Goal: Find specific page/section: Find specific page/section

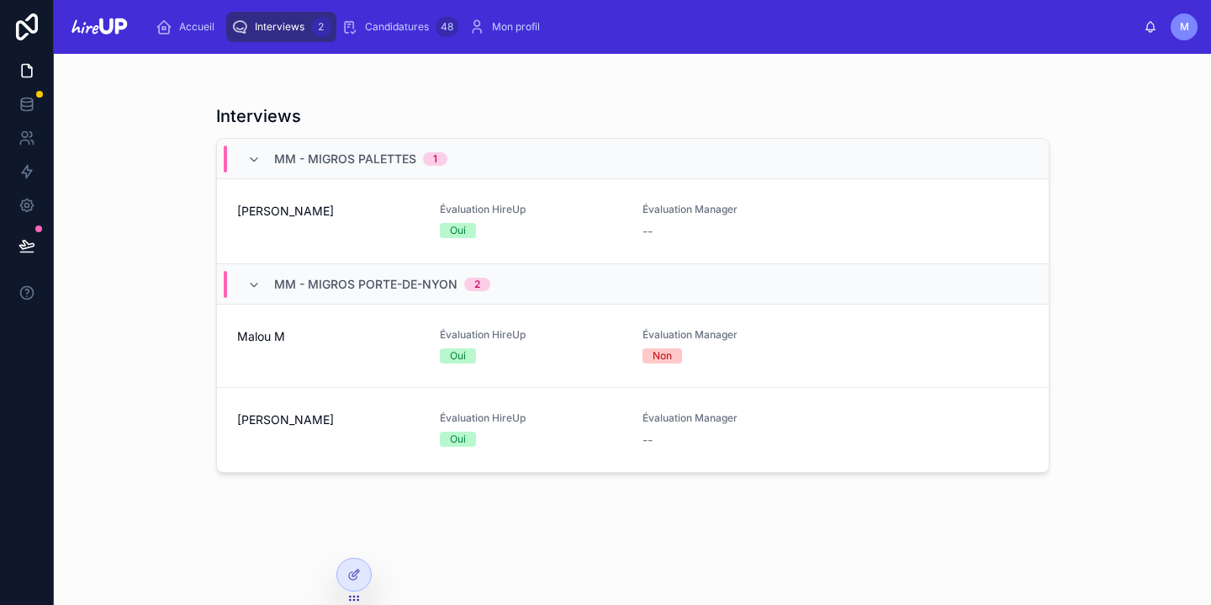
click at [255, 424] on span "[PERSON_NAME]" at bounding box center [328, 419] width 183 height 17
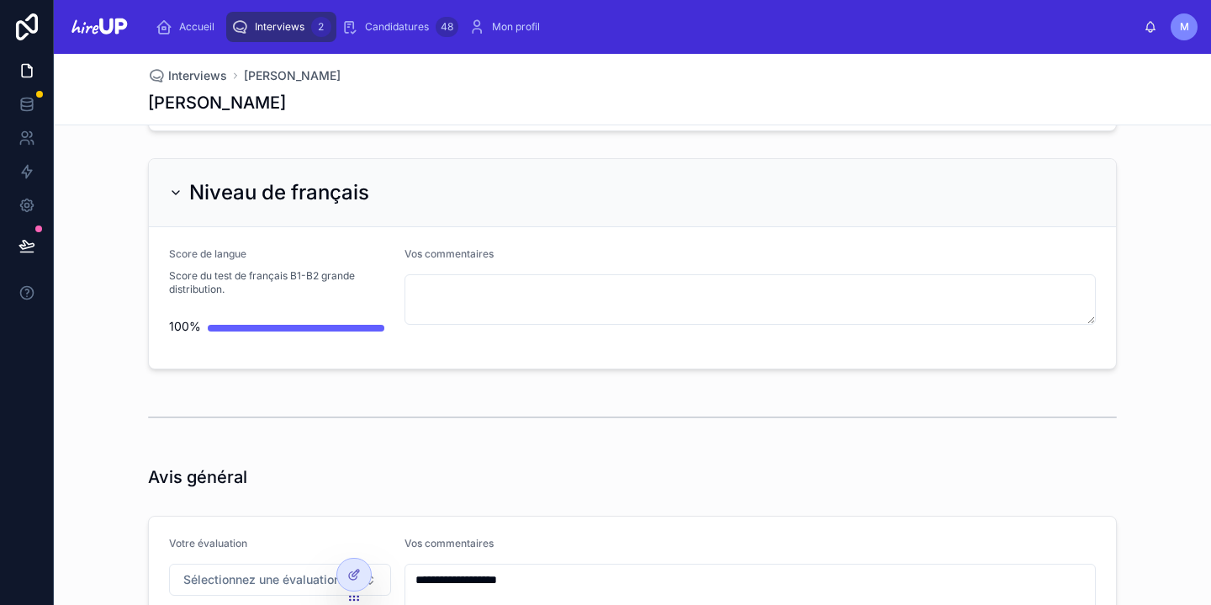
scroll to position [4871, 0]
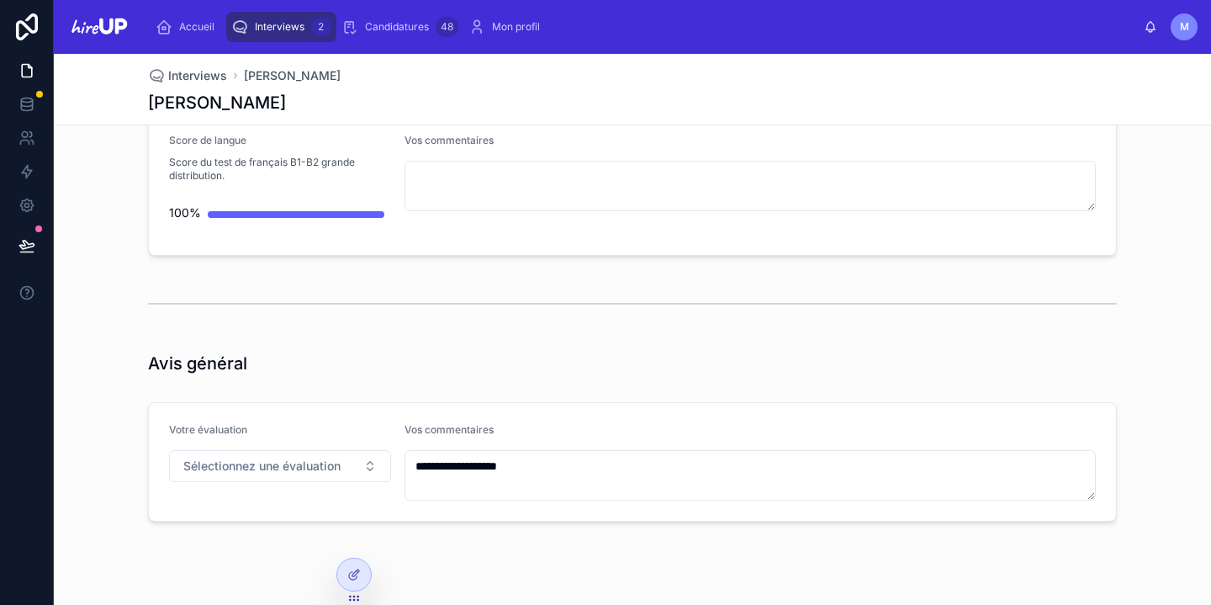
click at [287, 24] on span "Interviews" at bounding box center [280, 26] width 50 height 13
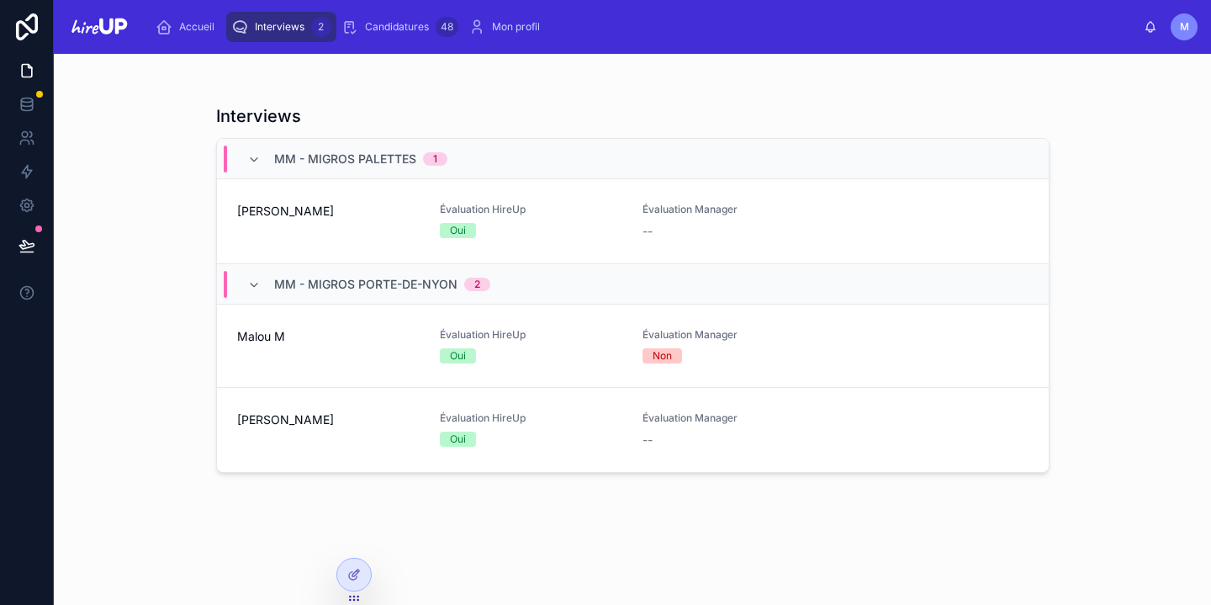
click at [292, 448] on link "[PERSON_NAME] Évaluation HireUp Oui [GEOGRAPHIC_DATA] Manager --" at bounding box center [633, 430] width 832 height 84
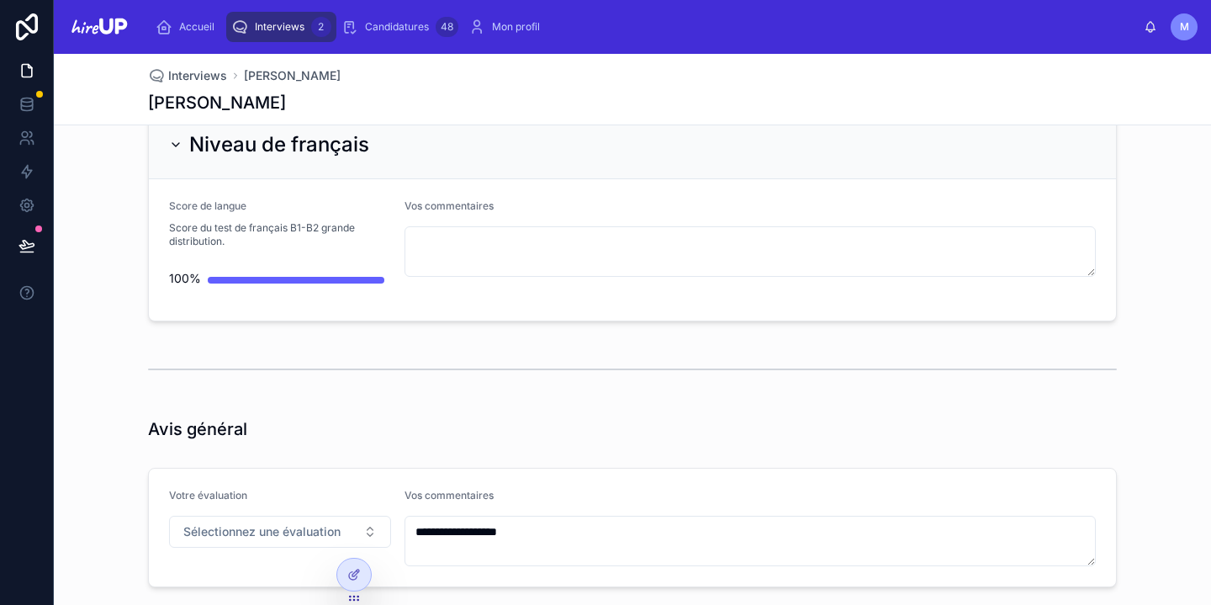
scroll to position [4871, 0]
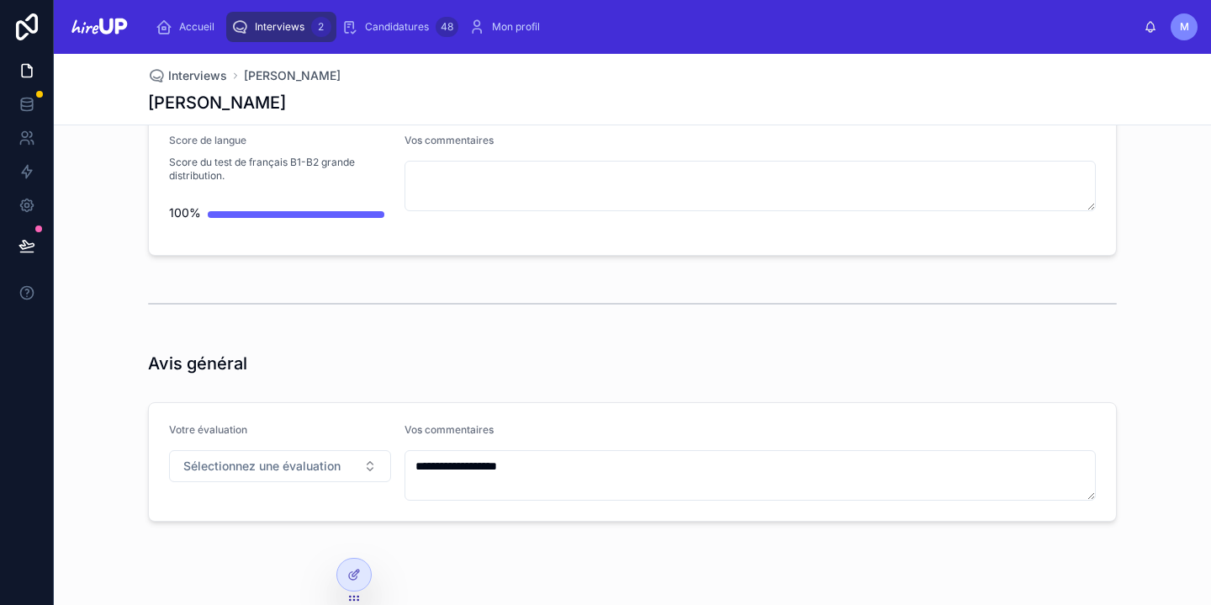
click at [284, 37] on div "Interviews 2" at bounding box center [281, 26] width 100 height 27
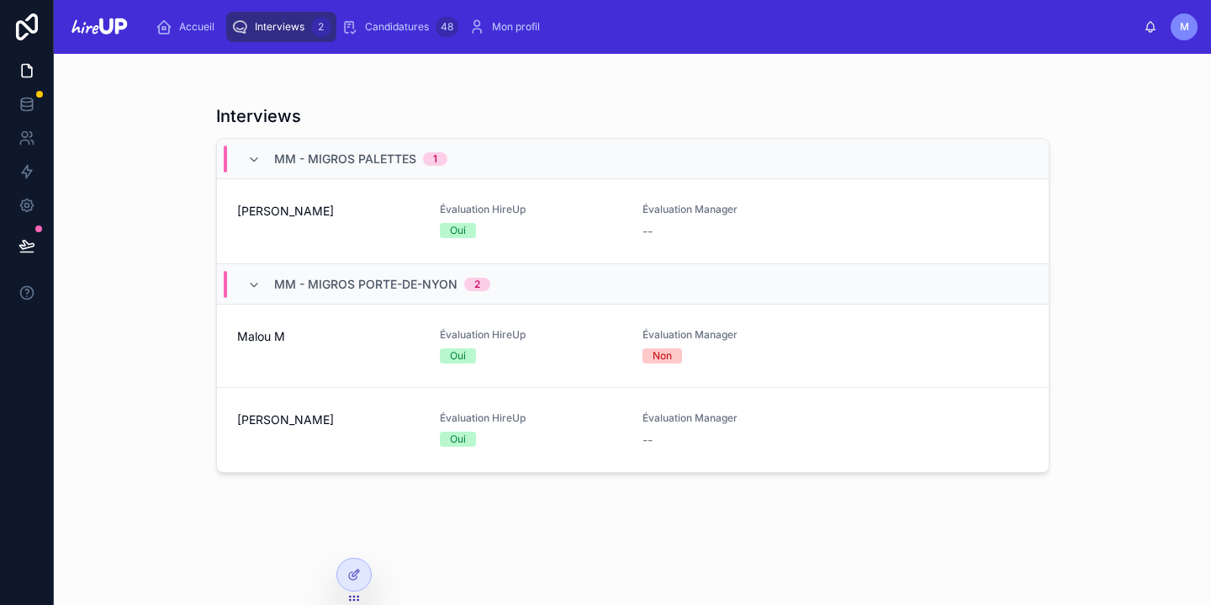
click at [276, 342] on span "Malou M" at bounding box center [328, 336] width 183 height 17
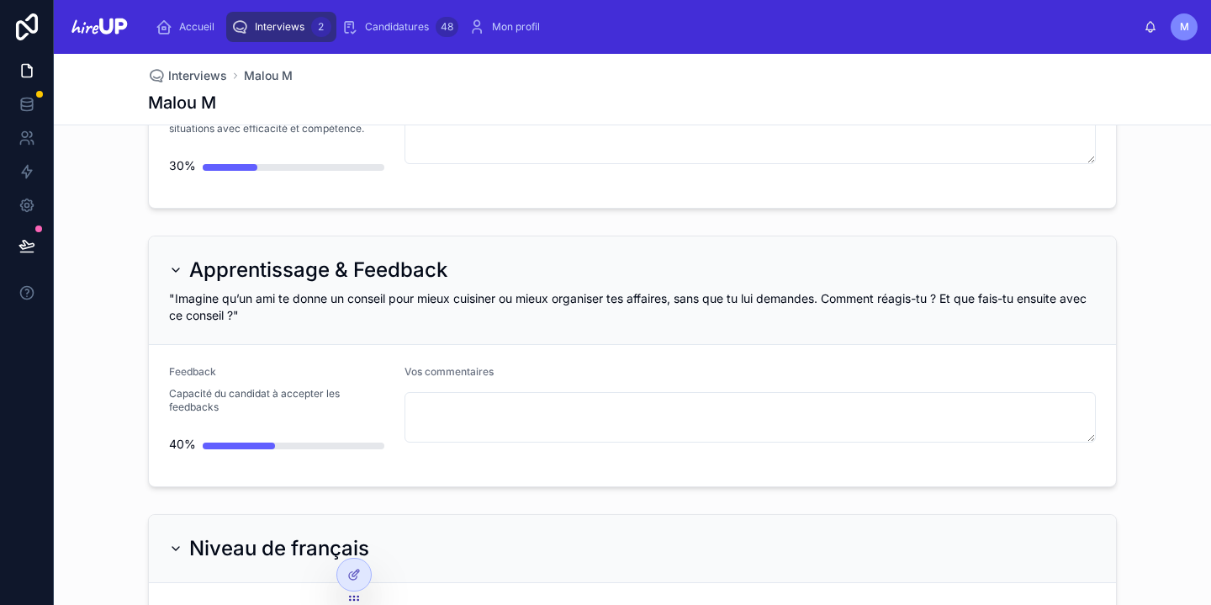
scroll to position [4920, 0]
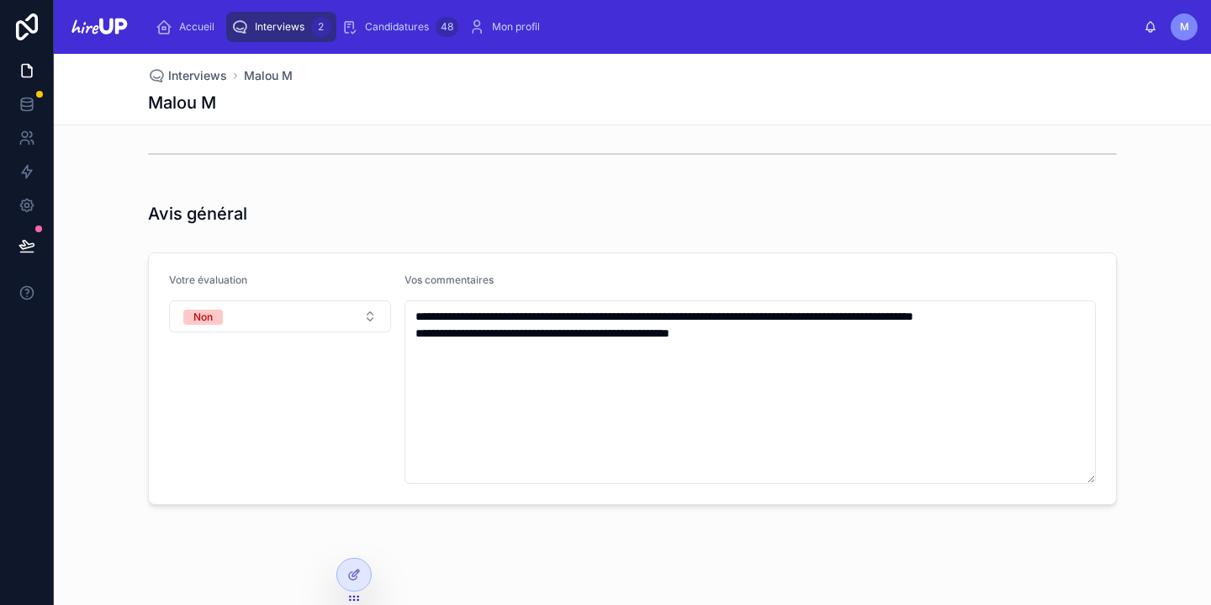
click at [275, 23] on span "Interviews" at bounding box center [280, 26] width 50 height 13
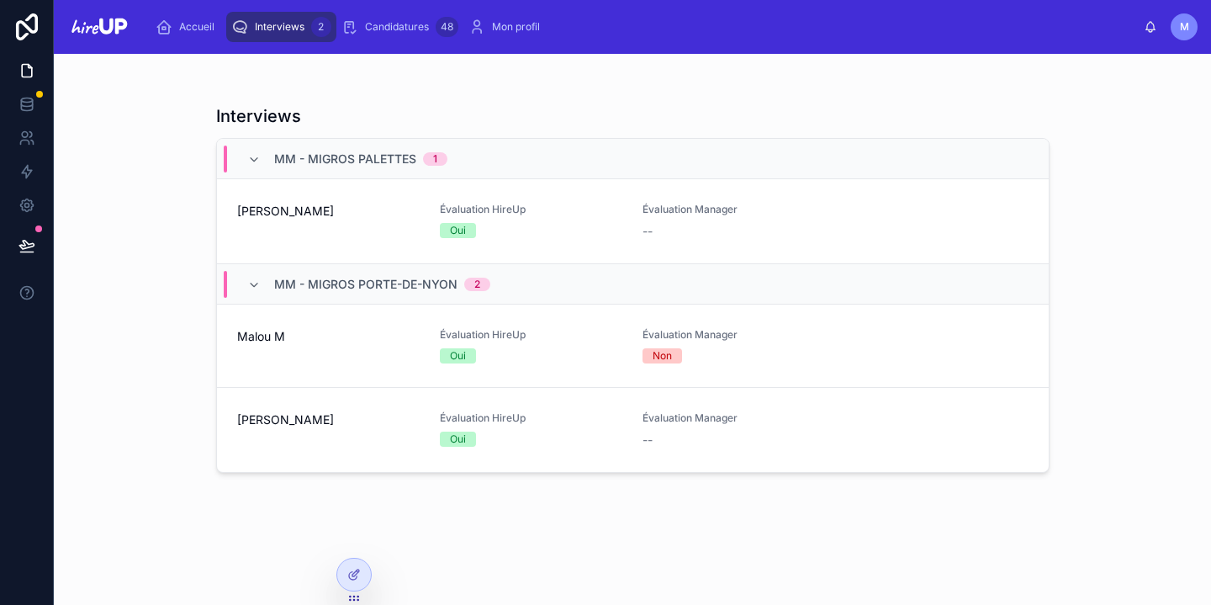
click at [268, 21] on span "Interviews" at bounding box center [280, 26] width 50 height 13
